Goal: Find specific page/section: Find specific page/section

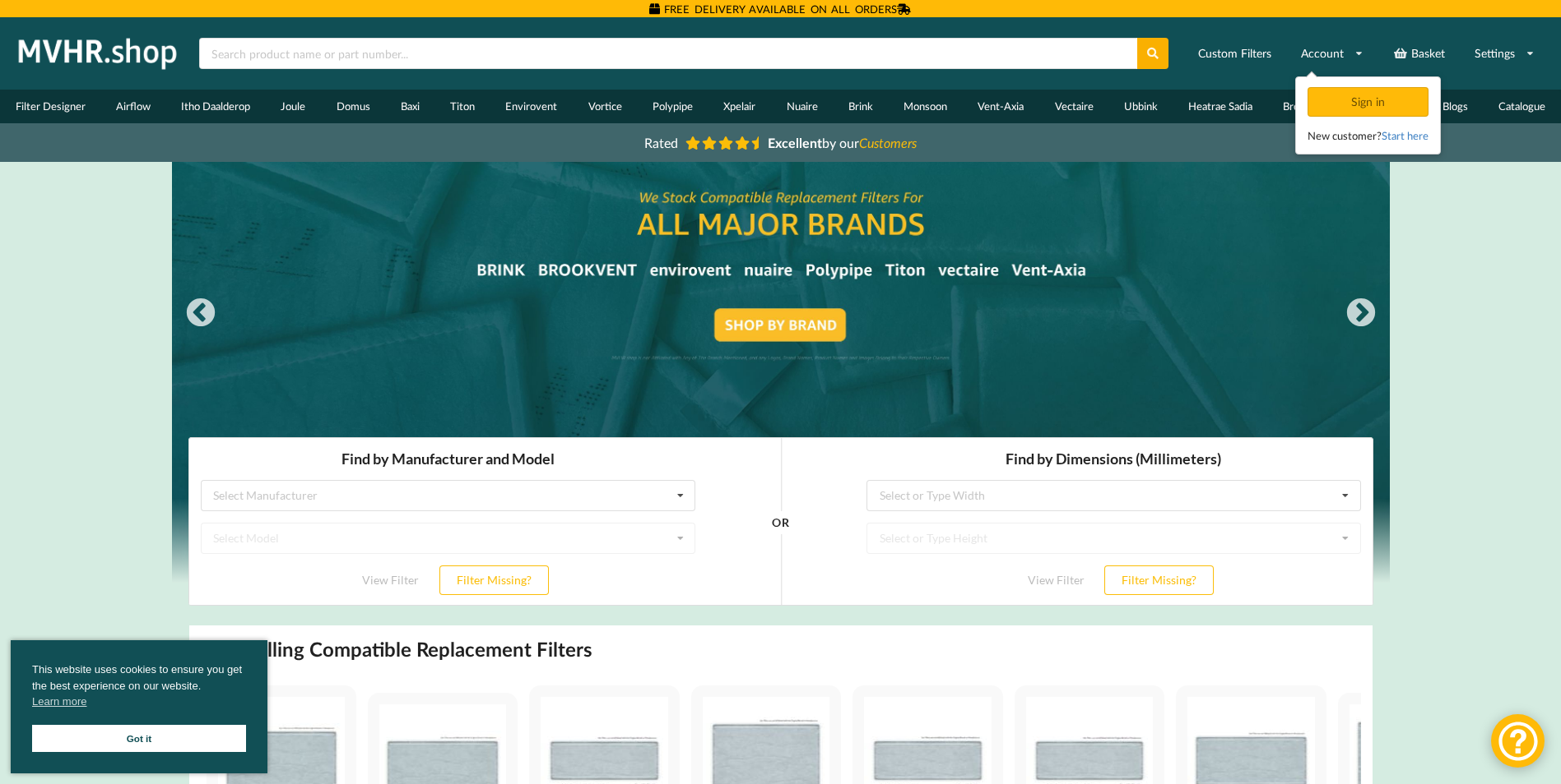
click at [140, 735] on link "Got it" at bounding box center [139, 739] width 214 height 28
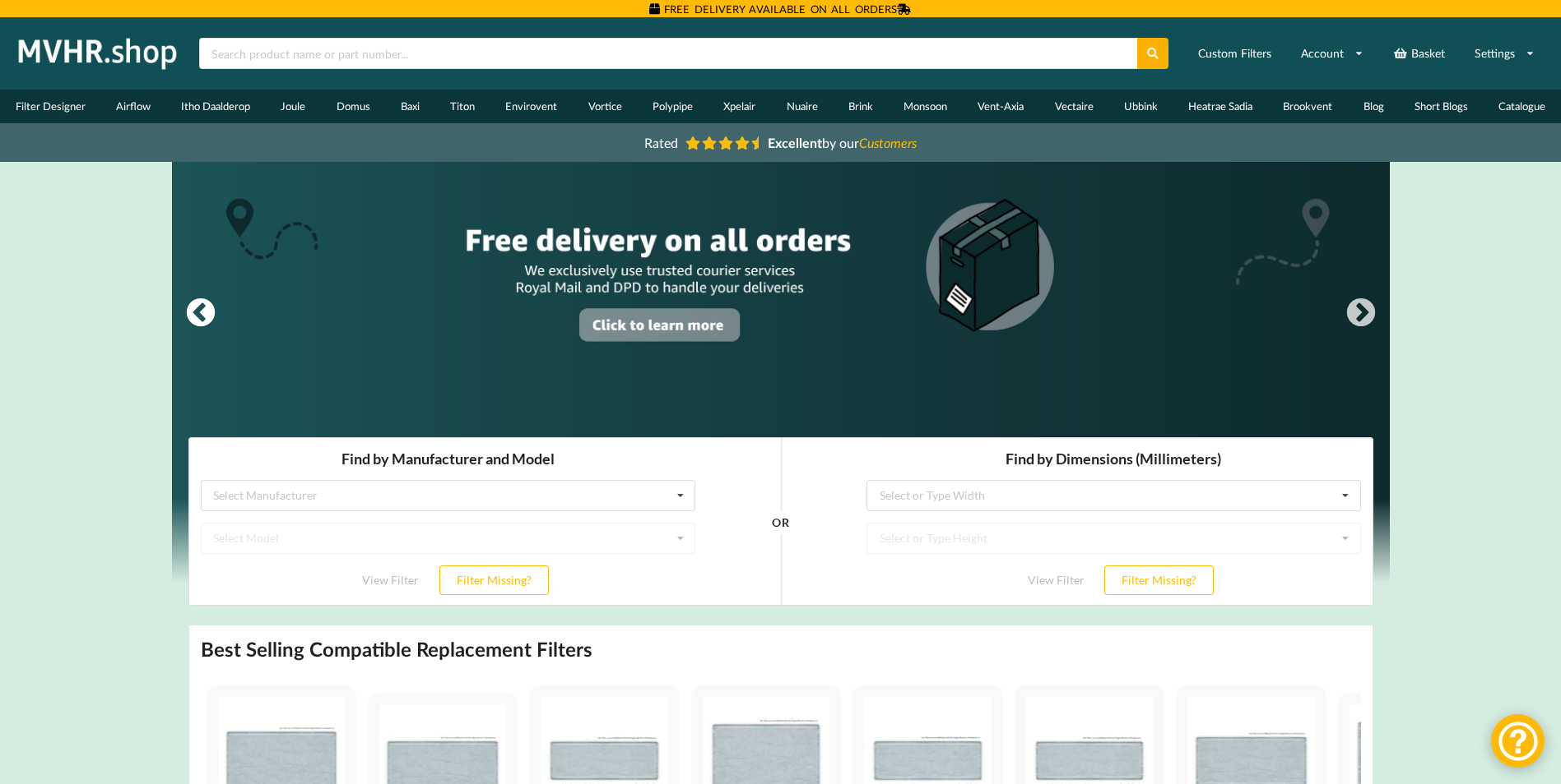
click at [198, 310] on button "Previous" at bounding box center [200, 314] width 33 height 33
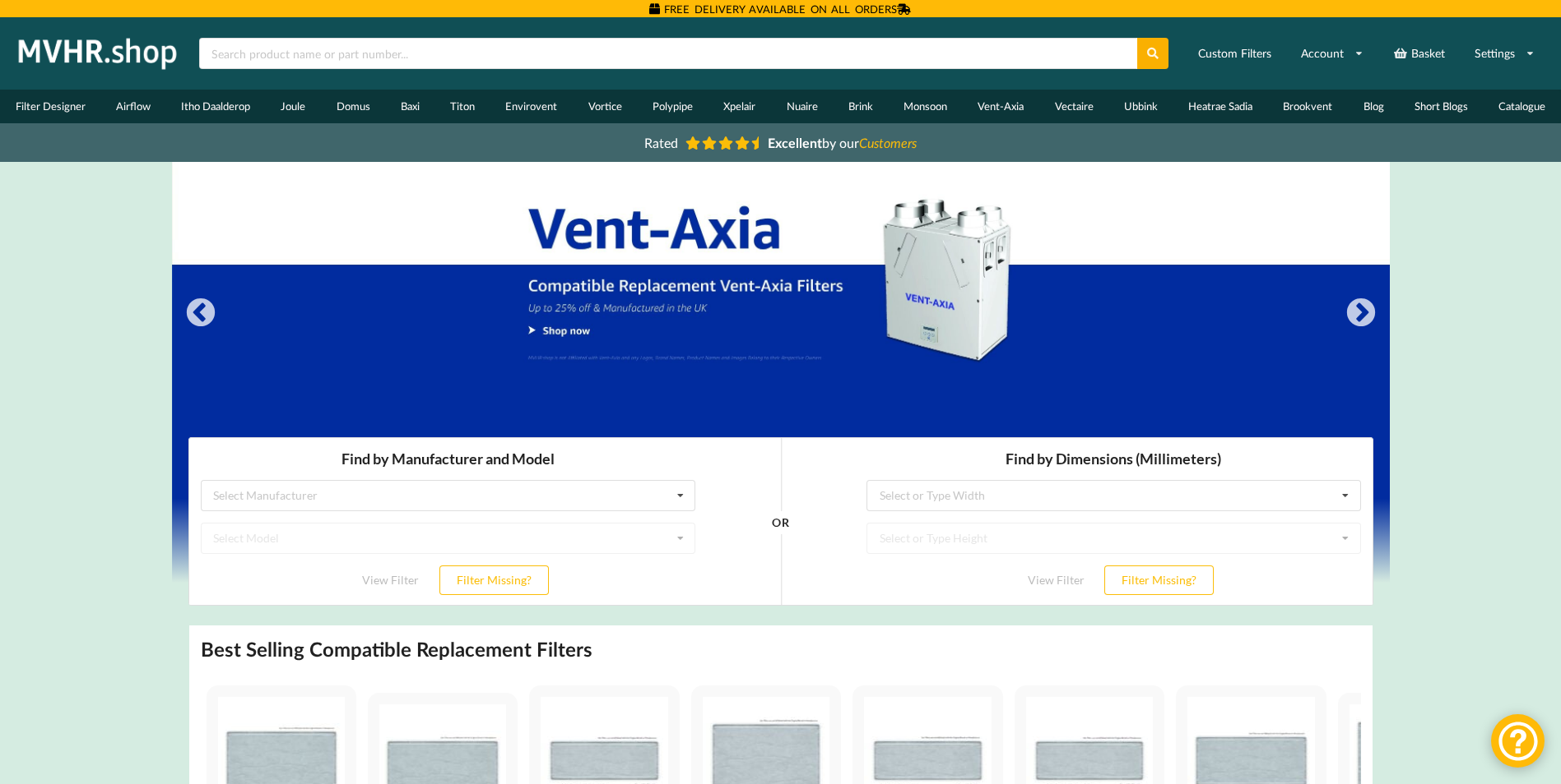
click at [935, 263] on div at bounding box center [780, 372] width 1218 height 421
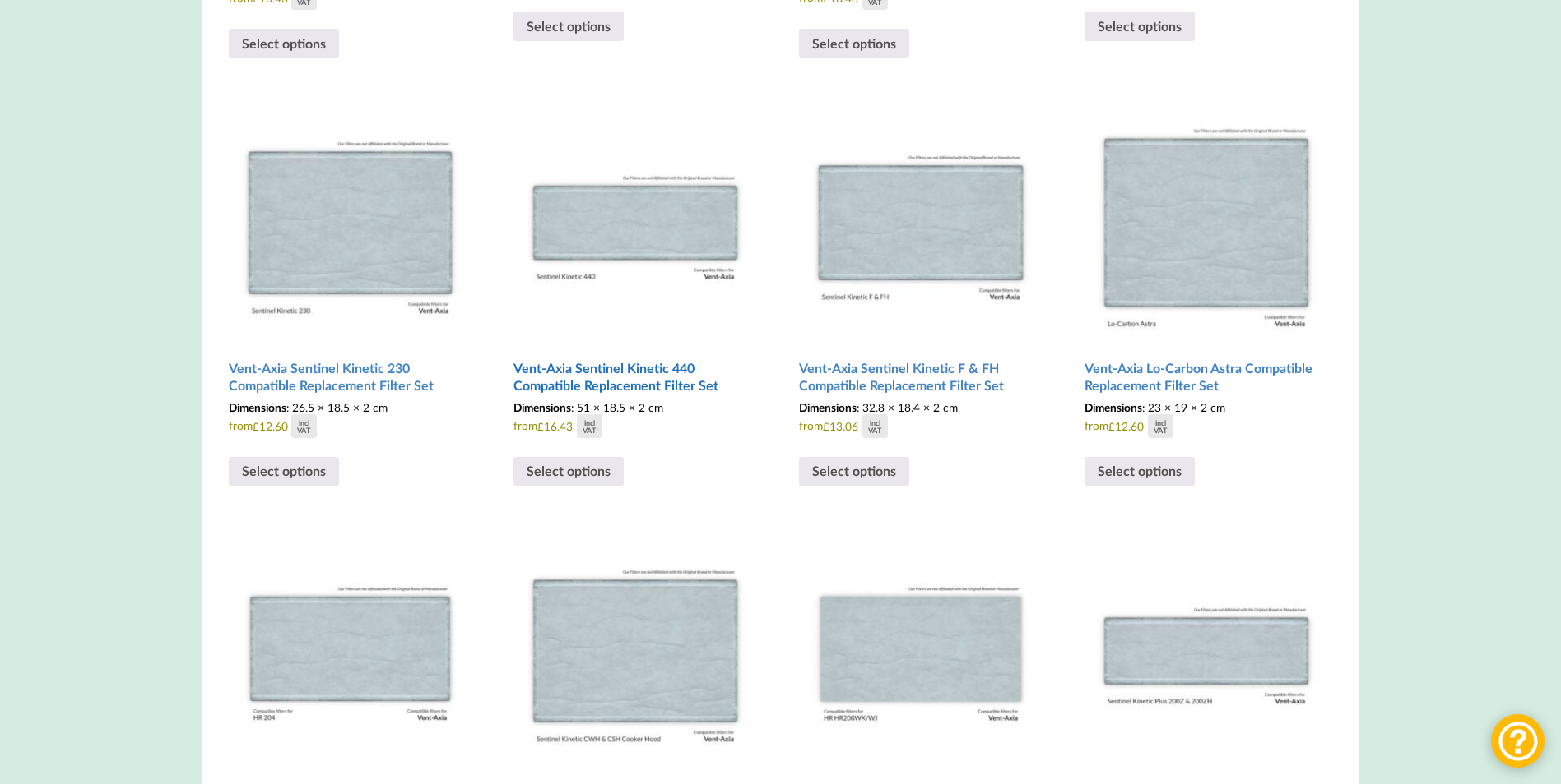
scroll to position [493, 0]
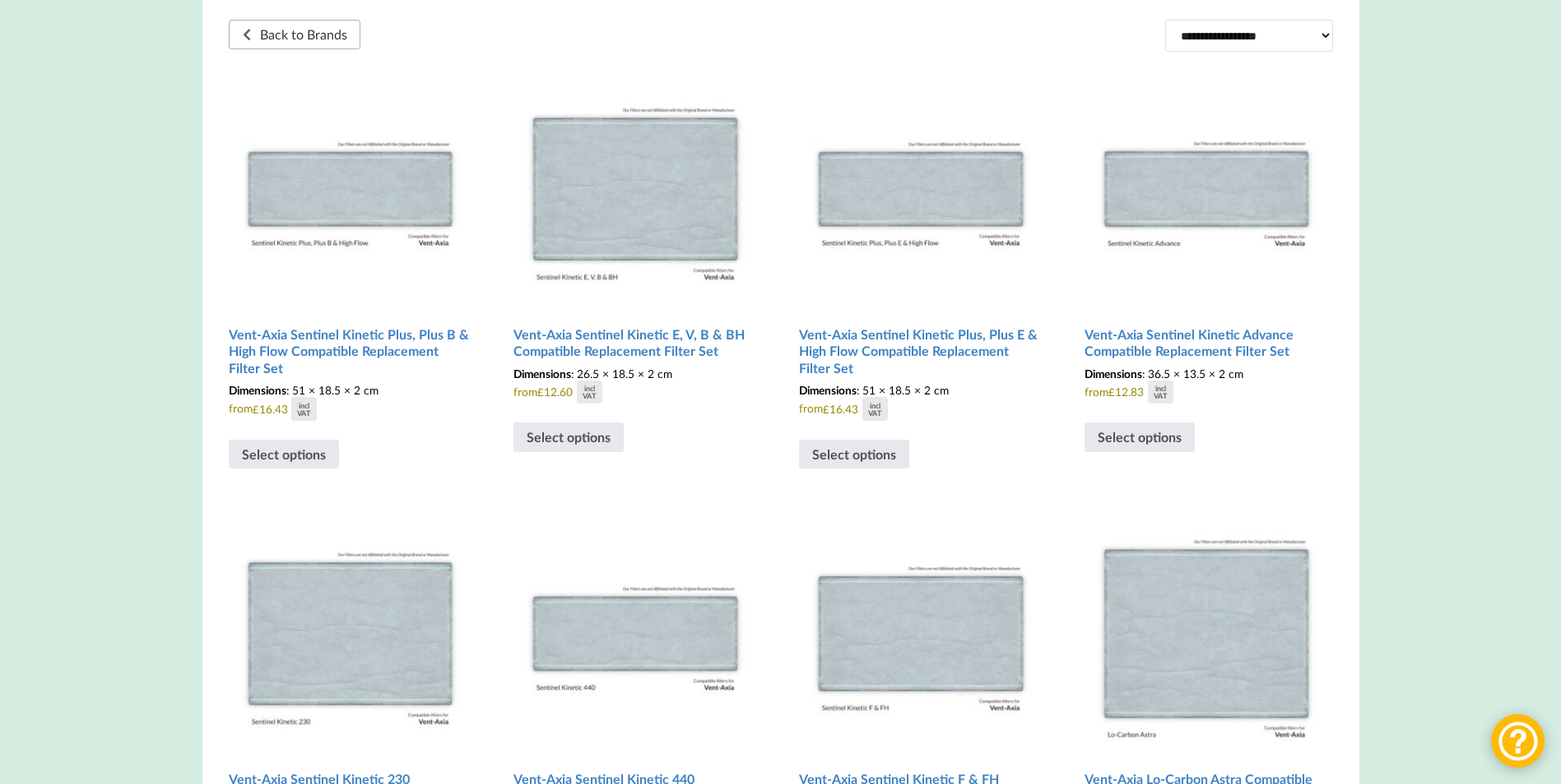
click at [290, 35] on link "Back to Brands" at bounding box center [294, 35] width 131 height 30
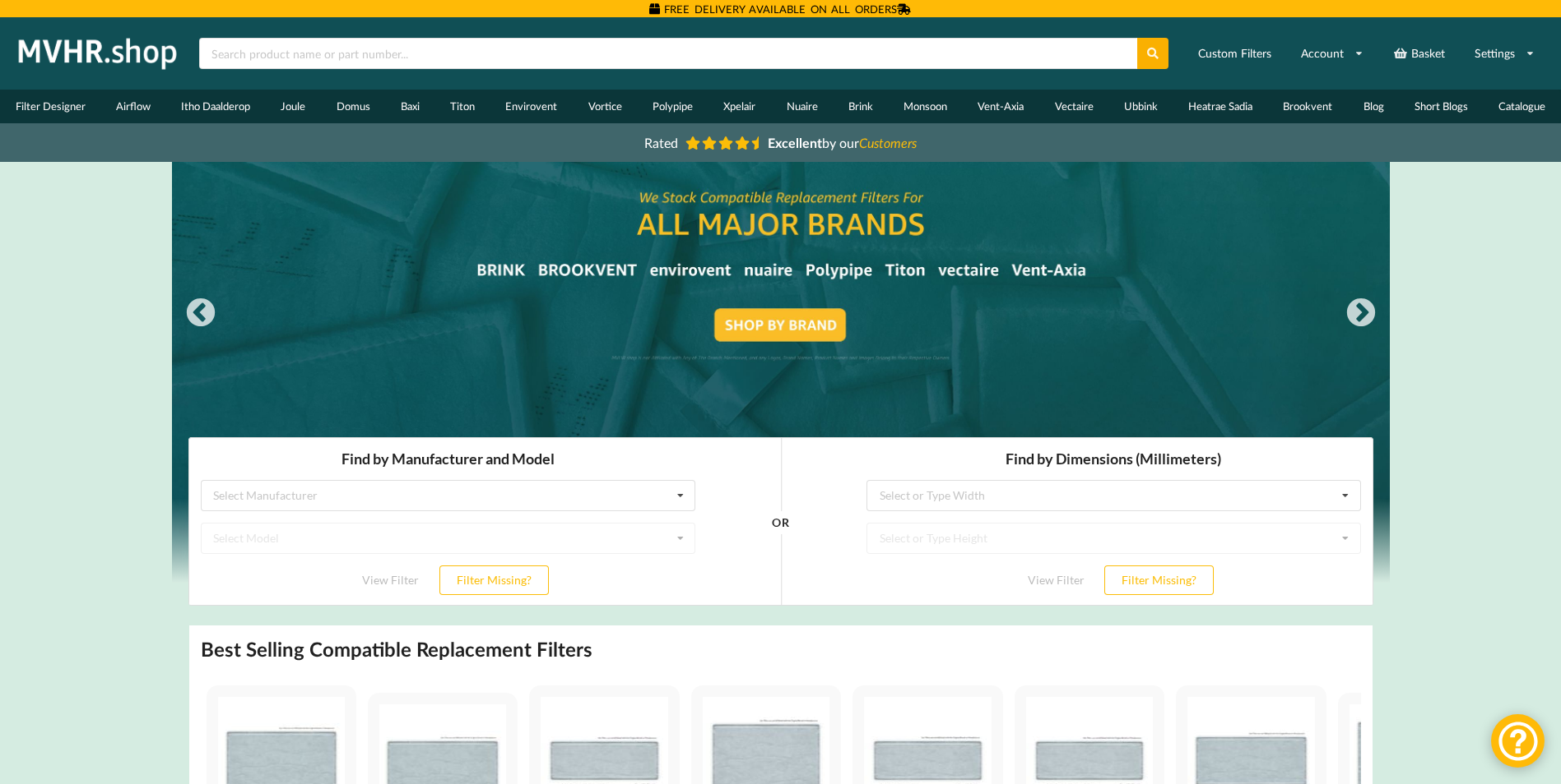
scroll to position [165, 0]
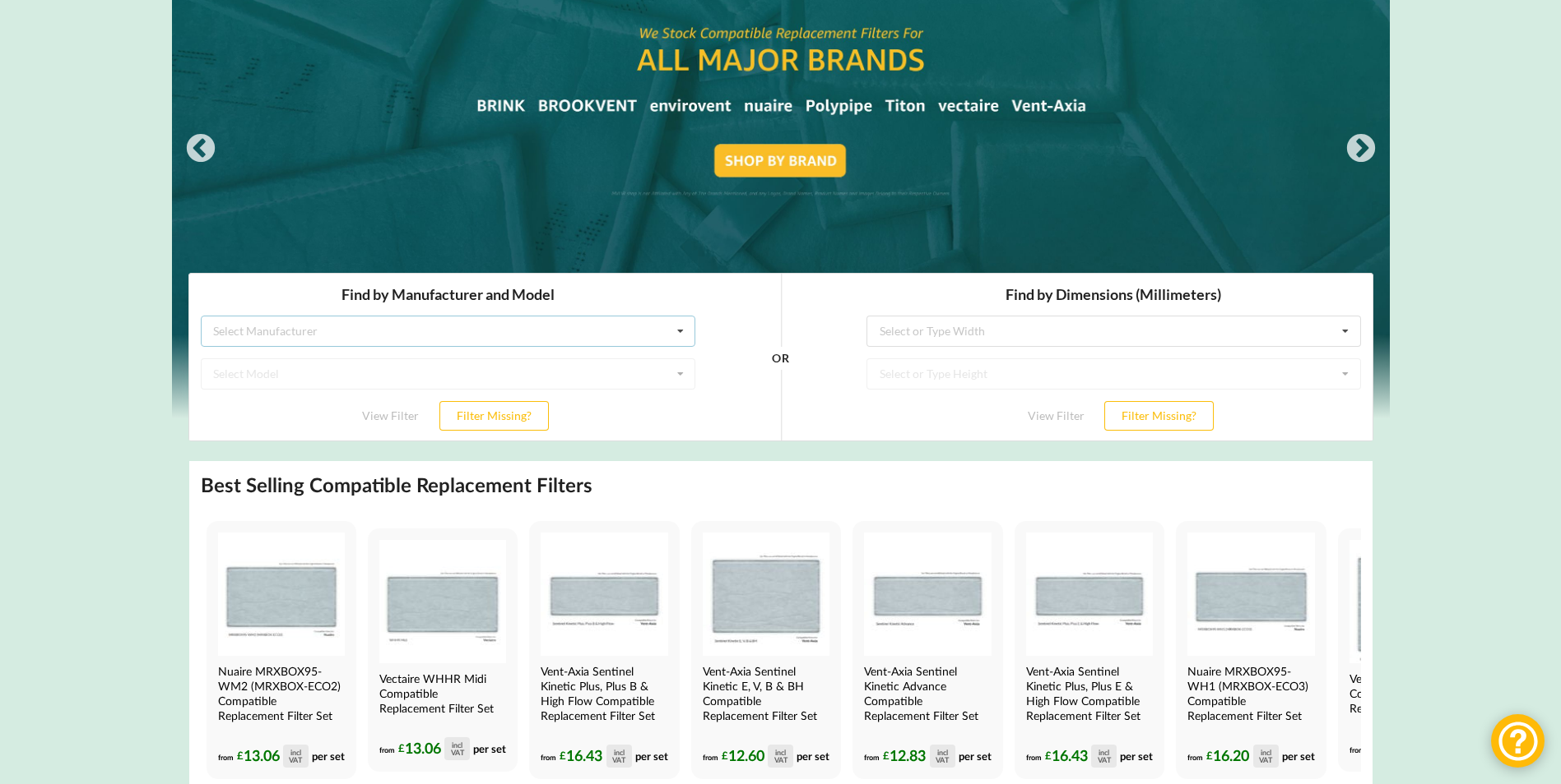
click at [354, 336] on div "Select Manufacturer Airflow Brink Brookvent Domus Envirovent Flakt Heatrae Sadi…" at bounding box center [447, 331] width 494 height 32
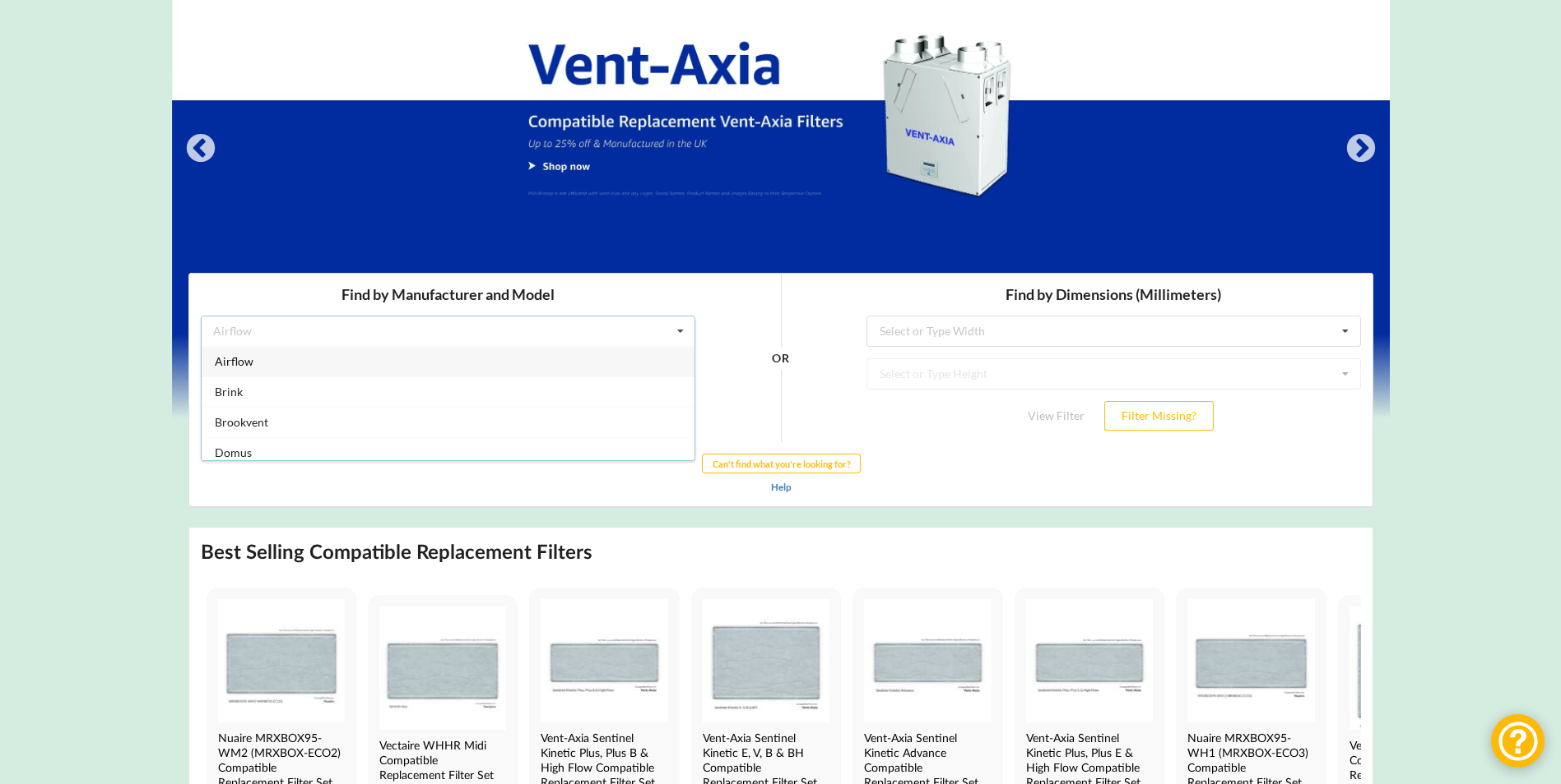
click at [245, 327] on div "Airflow" at bounding box center [231, 331] width 38 height 12
click at [277, 279] on div "Find by Manufacturer and Model Select Manufacturer Airflow Brink Brookvent Domu…" at bounding box center [447, 358] width 517 height 169
click at [334, 327] on div "Select Manufacturer Airflow Brink Brookvent Domus Envirovent Flakt Heatrae Sadi…" at bounding box center [447, 331] width 494 height 32
click at [263, 389] on span "Vent-Axia" at bounding box center [240, 385] width 51 height 14
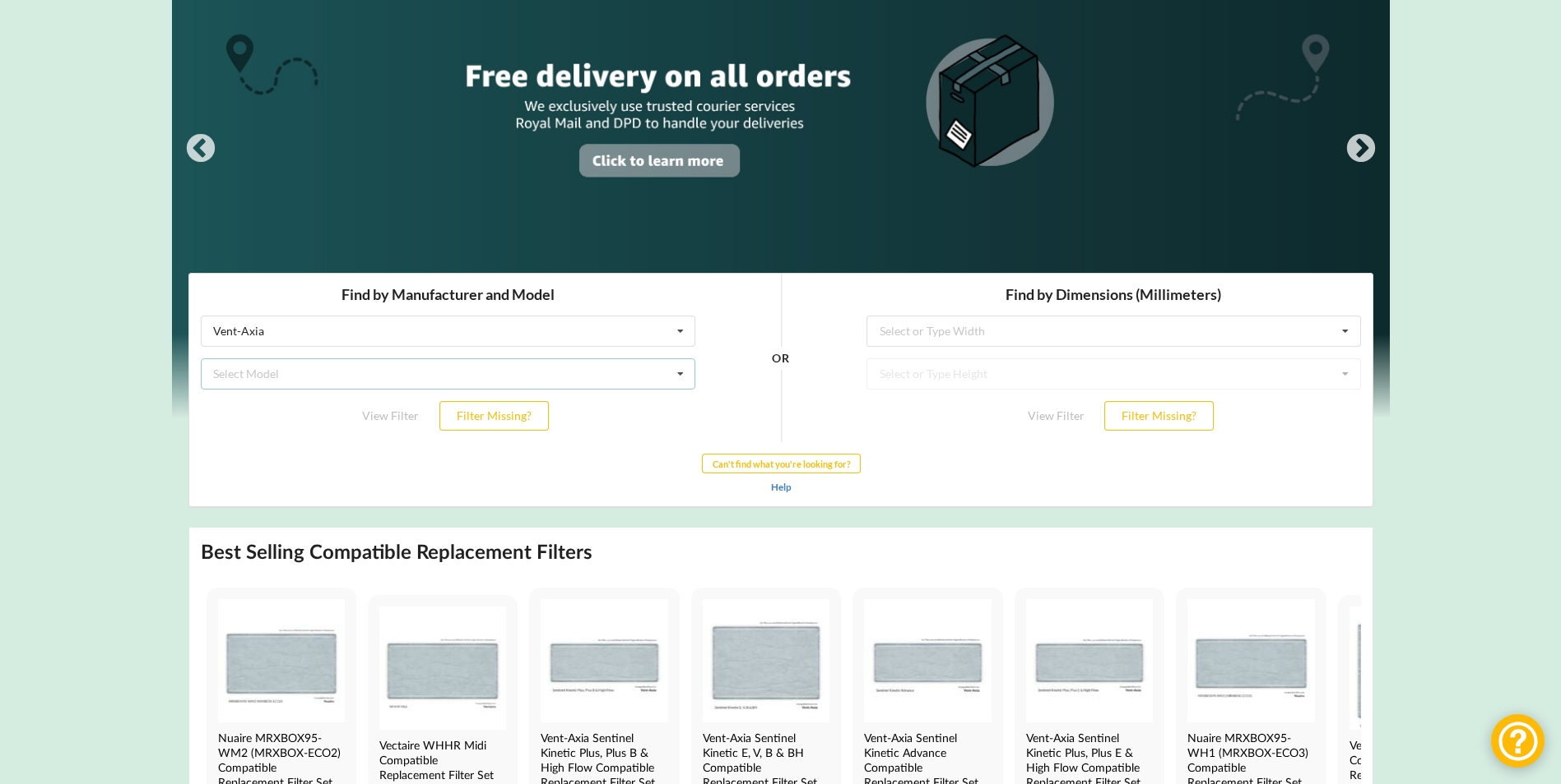
click at [280, 375] on div "Select Model Air Minder 290 Air Minder 290 Midi Air Minder 290FB Air Minder 400…" at bounding box center [447, 375] width 494 height 32
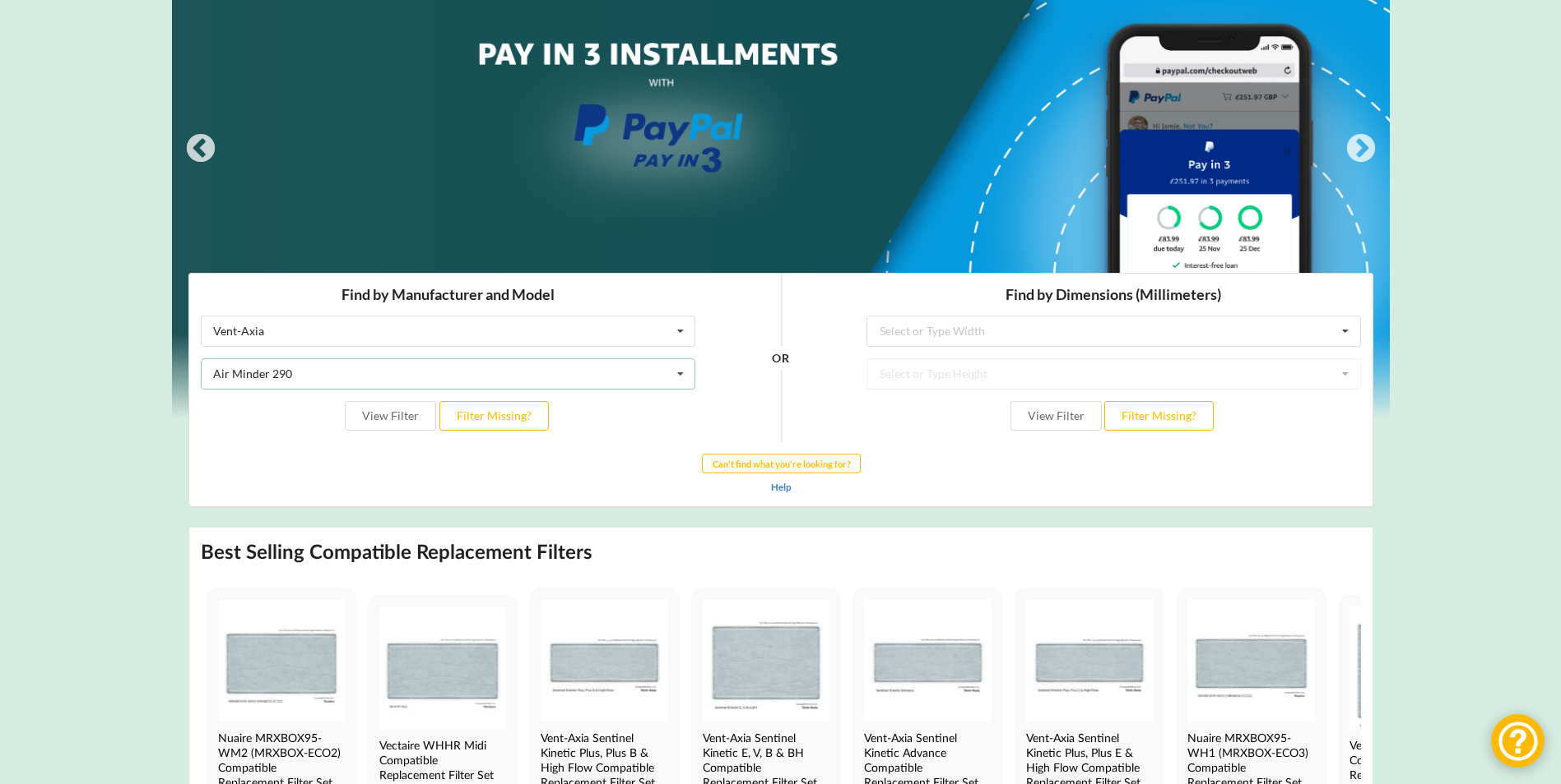
click at [447, 377] on div "Air Minder 290 Air Minder 290 Air Minder 290 Midi Air Minder 290FB Air Minder 4…" at bounding box center [447, 375] width 494 height 32
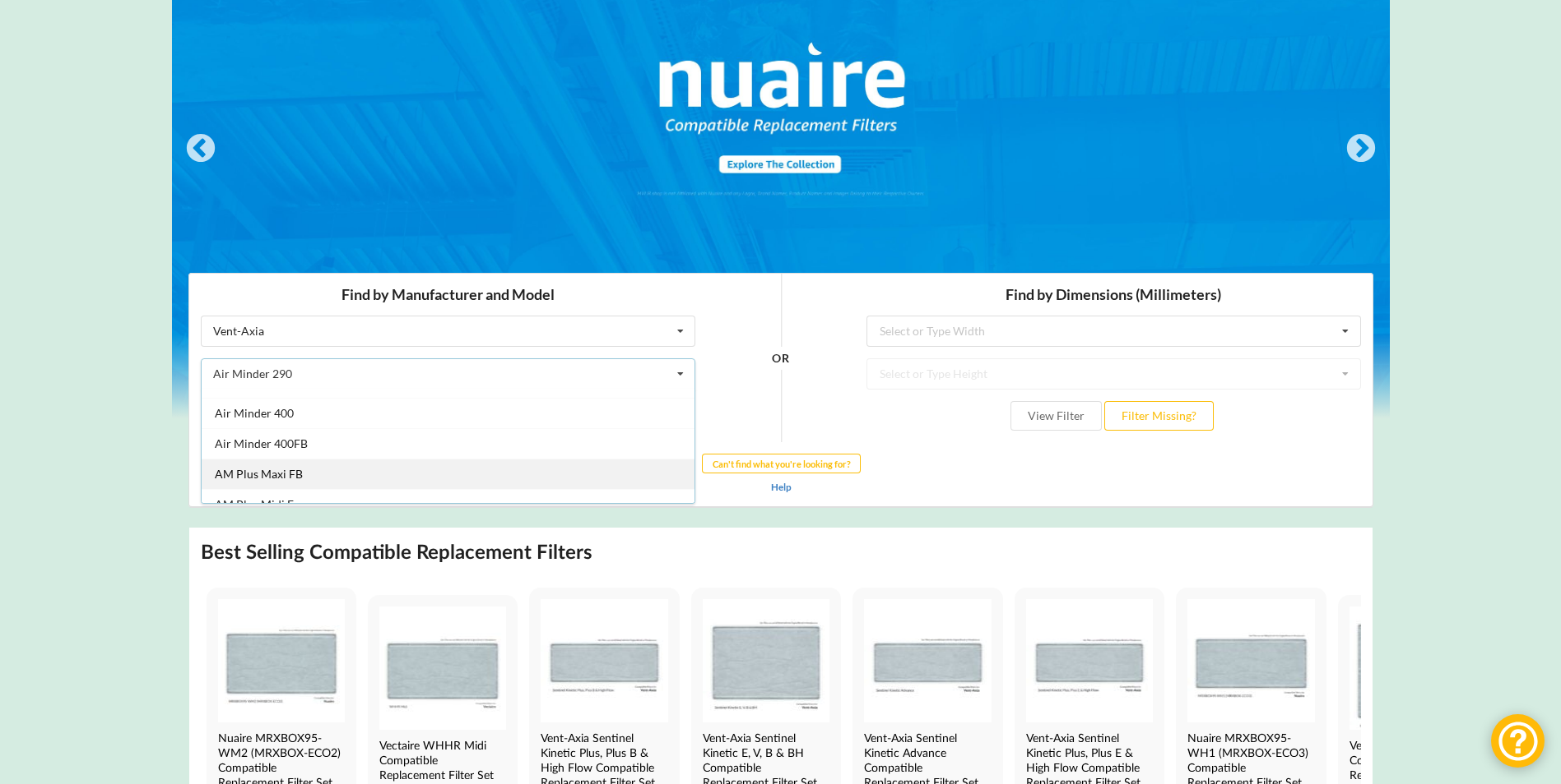
scroll to position [247, 0]
